Goal: Task Accomplishment & Management: Manage account settings

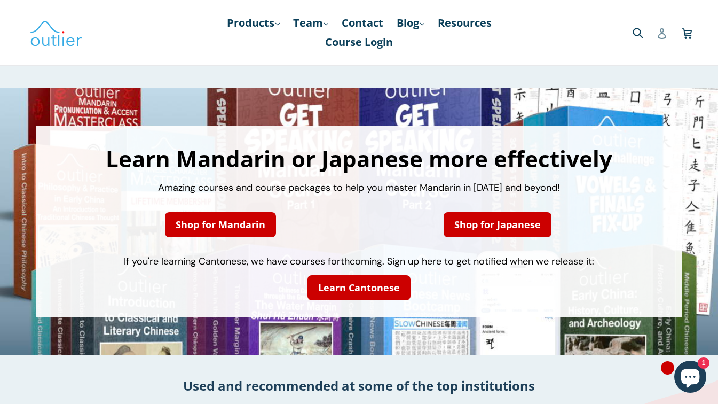
click at [664, 34] on icon at bounding box center [662, 33] width 8 height 11
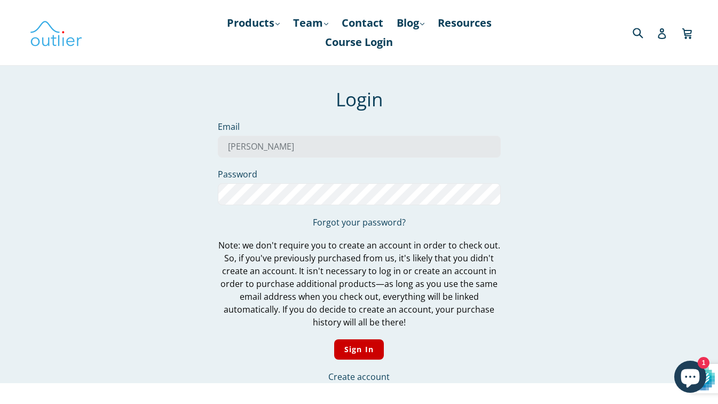
type input "[EMAIL_ADDRESS][DOMAIN_NAME]"
click at [365, 350] on input "Sign In" at bounding box center [359, 349] width 50 height 21
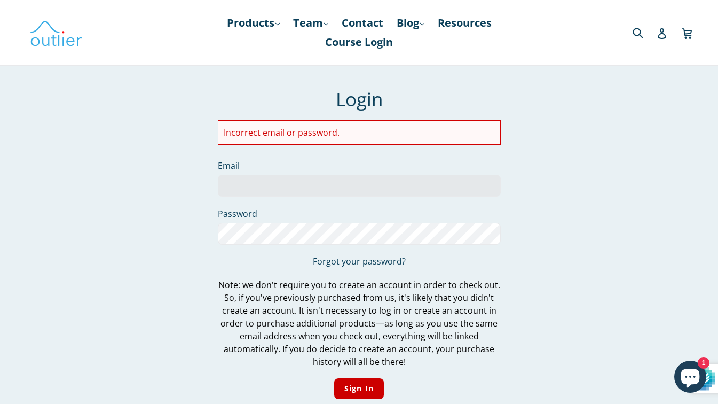
click at [259, 140] on div "Incorrect email or password." at bounding box center [359, 132] width 283 height 25
click at [259, 132] on li "Incorrect email or password." at bounding box center [359, 132] width 271 height 13
click at [247, 188] on input "Email" at bounding box center [359, 186] width 283 height 22
type input "agneszkia@gmx.de"
click at [361, 386] on input "Sign In" at bounding box center [359, 388] width 50 height 21
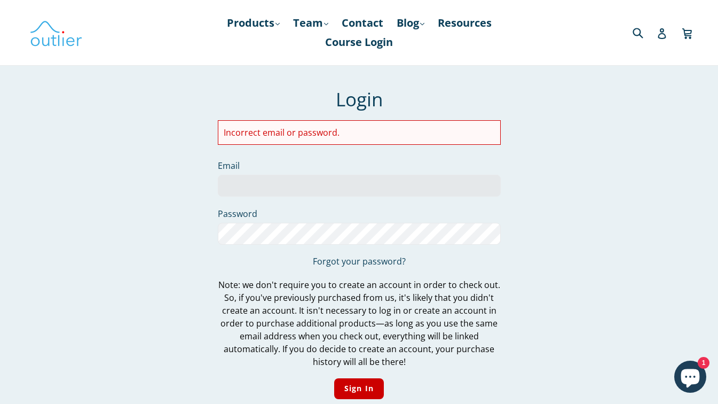
click at [191, 359] on div "We've sent you an email with a link to update your password. Login Incorrect em…" at bounding box center [351, 255] width 598 height 334
click at [260, 189] on input "Email" at bounding box center [359, 186] width 283 height 22
type input "[EMAIL_ADDRESS][DOMAIN_NAME]"
click at [230, 184] on input "[EMAIL_ADDRESS][DOMAIN_NAME]" at bounding box center [359, 186] width 283 height 22
click at [190, 231] on div "We've sent you an email with a link to update your password. Login Incorrect em…" at bounding box center [351, 255] width 598 height 334
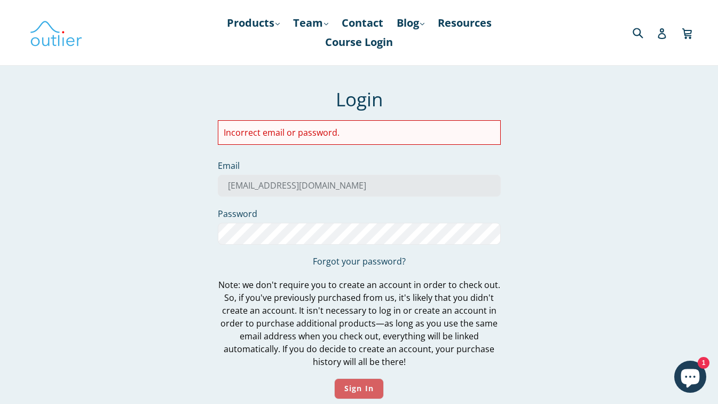
click at [363, 385] on input "Sign In" at bounding box center [359, 388] width 50 height 21
click at [277, 190] on input "Email" at bounding box center [359, 186] width 283 height 22
type input "[EMAIL_ADDRESS][DOMAIN_NAME]"
click at [373, 382] on input "Sign In" at bounding box center [359, 388] width 50 height 21
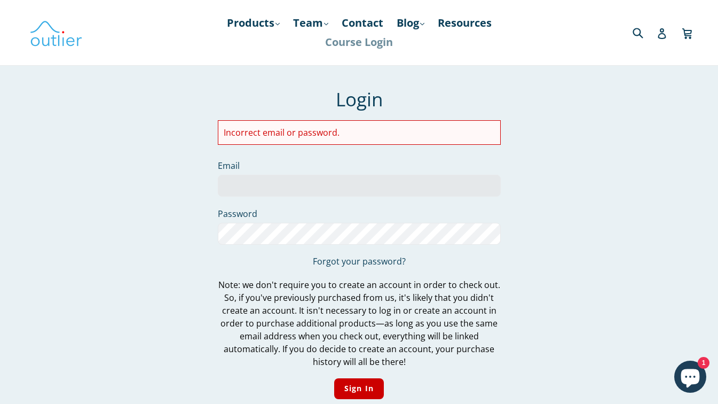
click at [373, 41] on link "Course Login" at bounding box center [359, 42] width 79 height 19
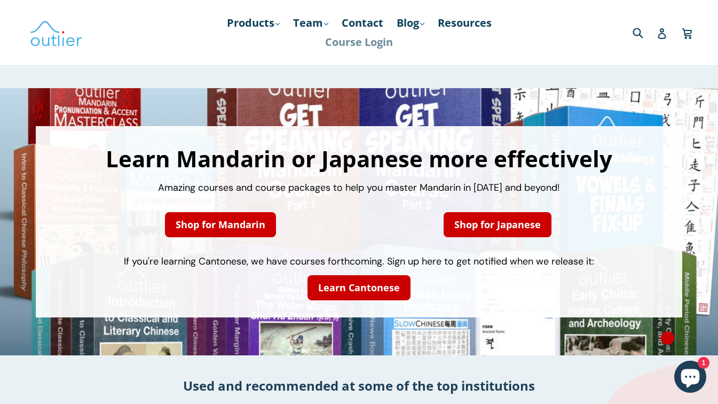
click at [369, 37] on link "Course Login" at bounding box center [359, 42] width 79 height 19
